Goal: Download file/media

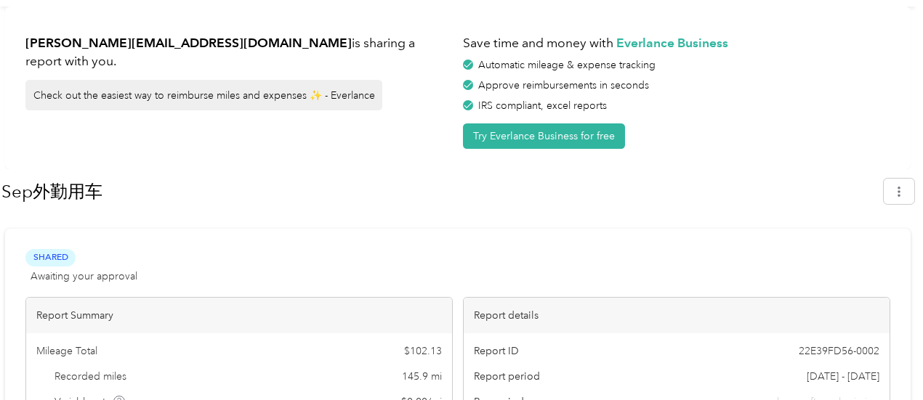
scroll to position [41, 0]
click at [908, 175] on div "Sep外勤用车" at bounding box center [457, 193] width 913 height 43
click at [907, 204] on div "Sep外勤用车" at bounding box center [457, 193] width 913 height 43
click at [900, 190] on icon "button" at bounding box center [899, 191] width 3 height 10
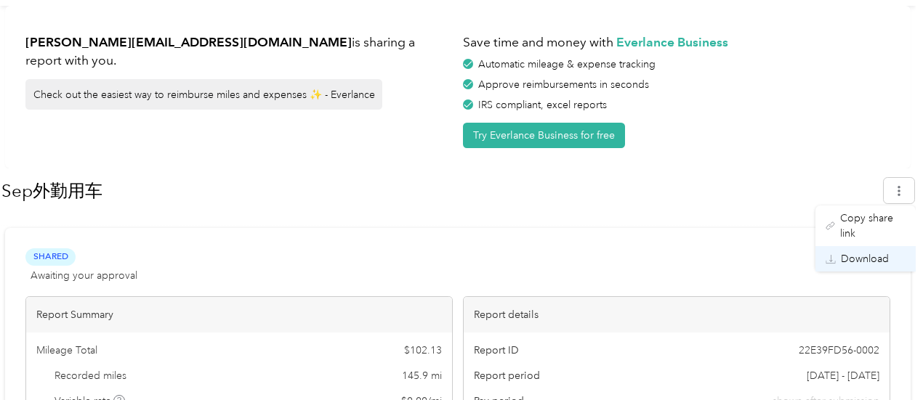
click at [873, 252] on li "Download" at bounding box center [865, 258] width 100 height 25
click at [885, 251] on span "Download" at bounding box center [865, 258] width 48 height 15
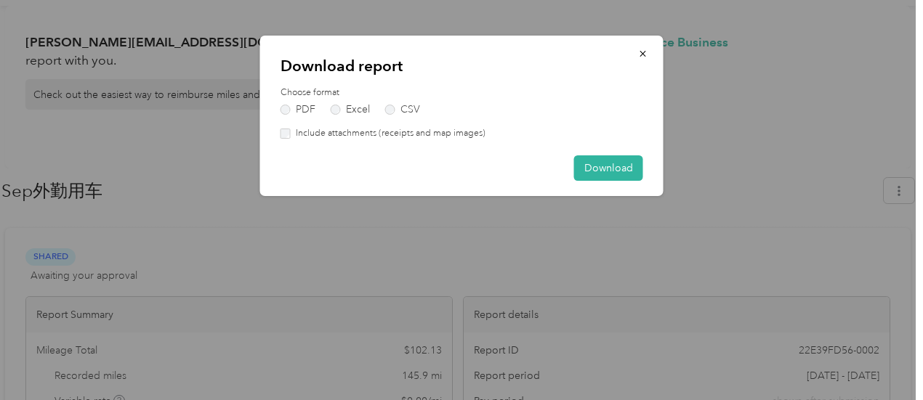
click at [389, 132] on label "Include attachments (receipts and map images)" at bounding box center [388, 133] width 195 height 13
click at [616, 162] on button "Download" at bounding box center [608, 168] width 69 height 25
click at [358, 134] on label "Include attachments (receipts and map images)" at bounding box center [388, 133] width 195 height 13
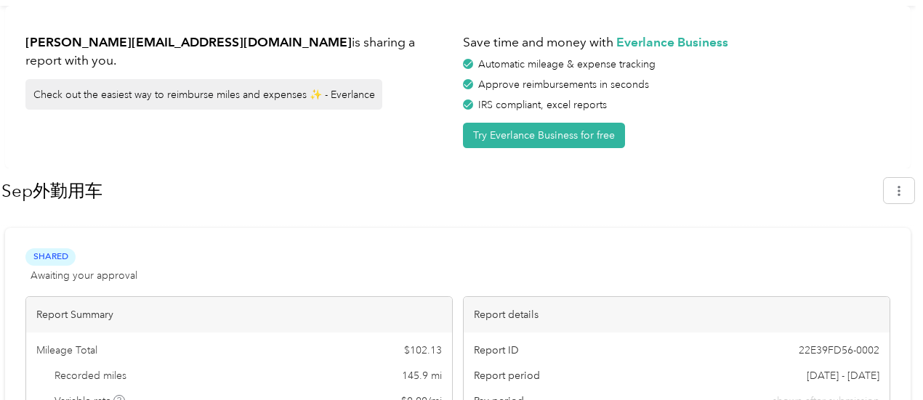
click at [866, 65] on div "Automatic mileage & expense tracking" at bounding box center [676, 64] width 427 height 15
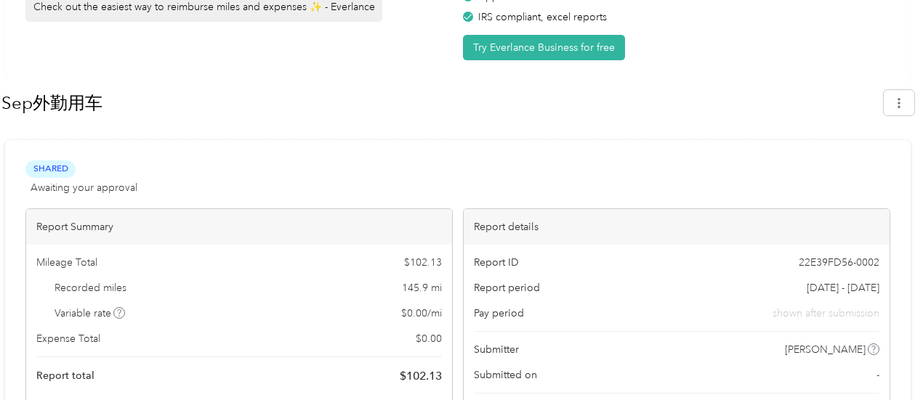
scroll to position [137, 0]
